Goal: Transaction & Acquisition: Purchase product/service

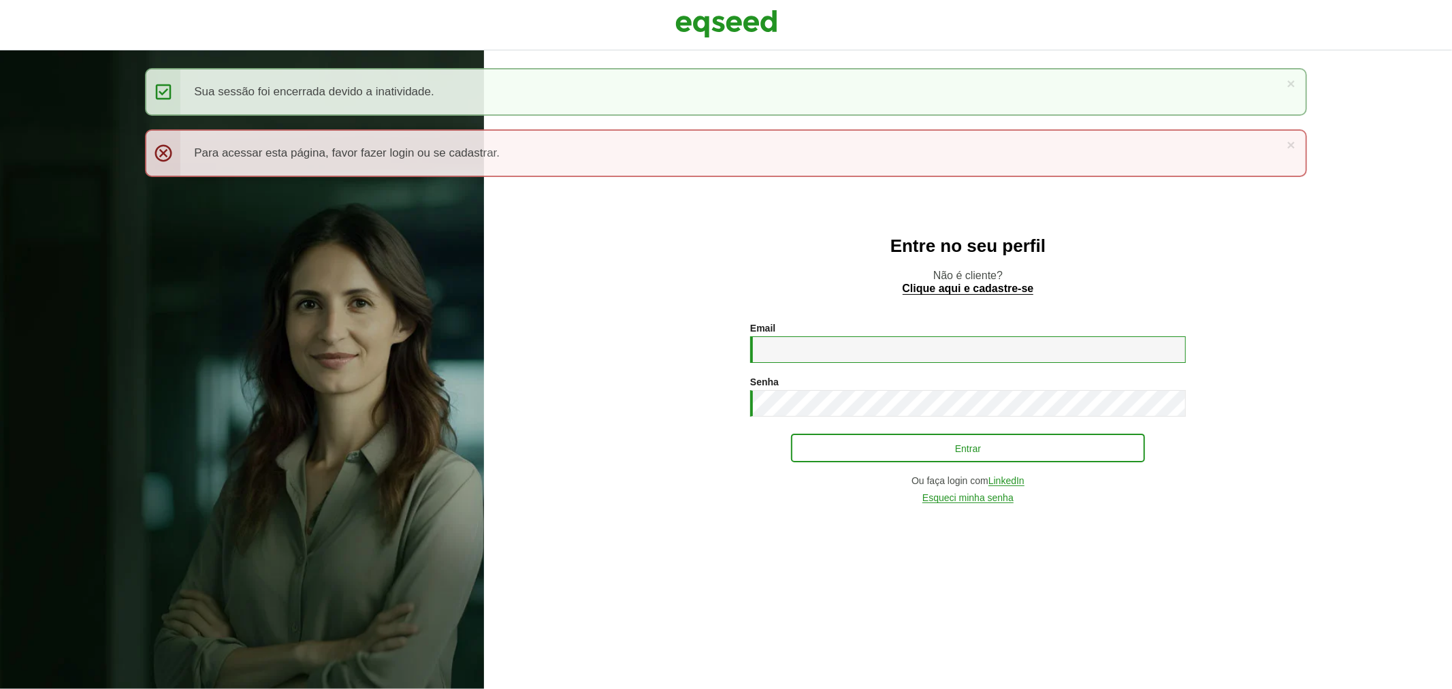
type input "**********"
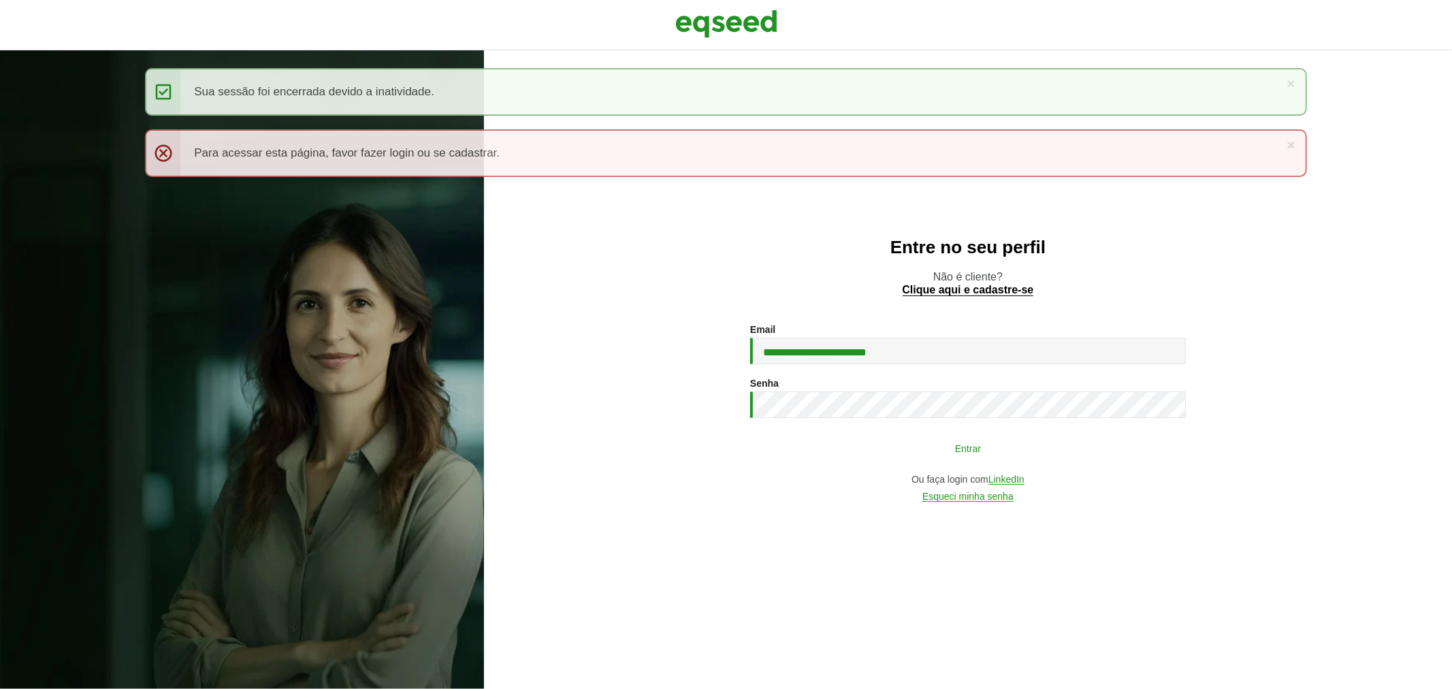
click at [881, 445] on button "Entrar" at bounding box center [968, 448] width 354 height 26
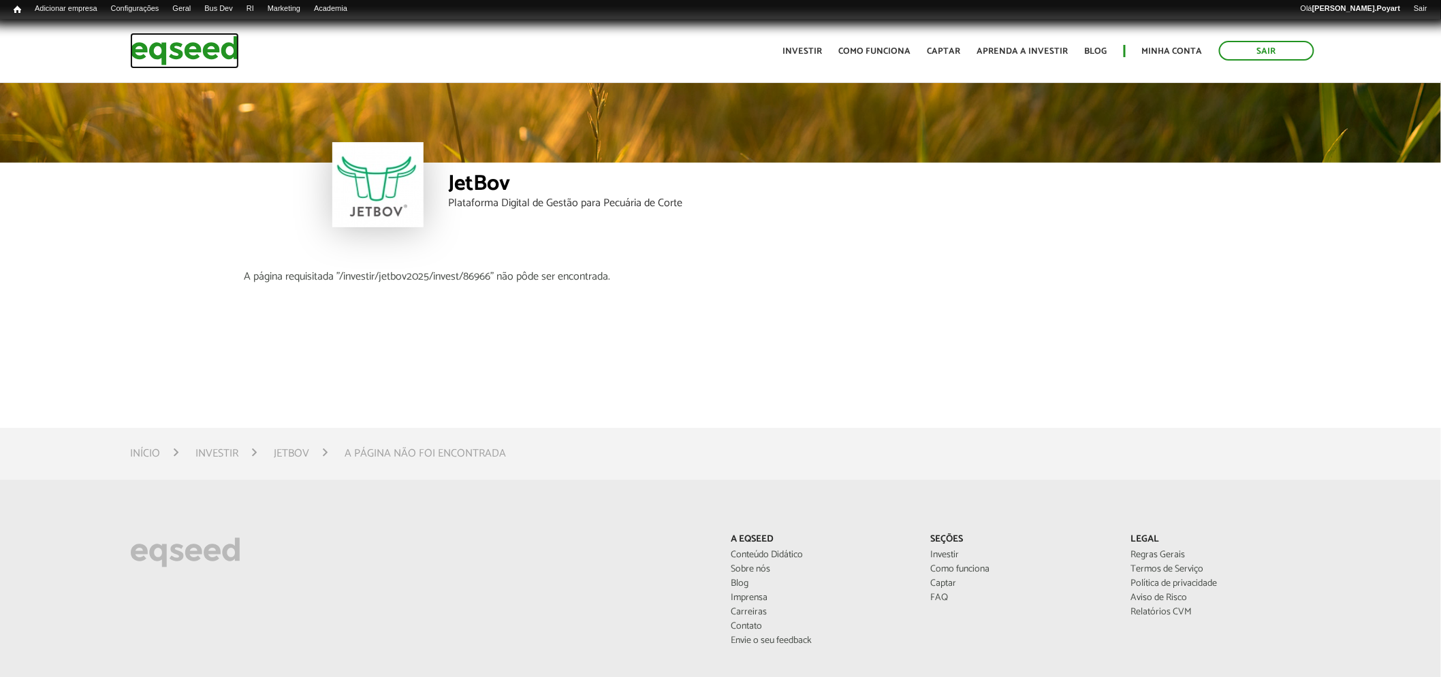
click at [172, 58] on img at bounding box center [184, 51] width 109 height 36
